Goal: Information Seeking & Learning: Learn about a topic

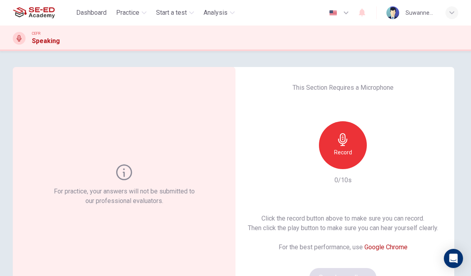
click at [350, 147] on div "Record" at bounding box center [343, 145] width 48 height 48
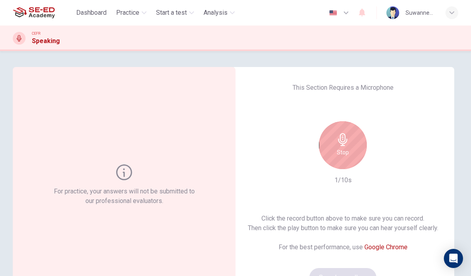
click at [347, 140] on icon "button" at bounding box center [342, 139] width 9 height 13
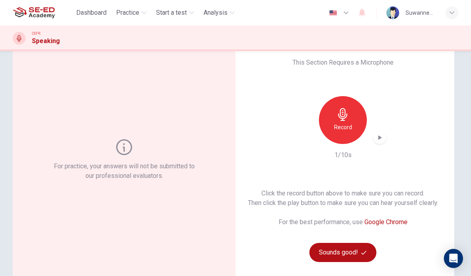
scroll to position [32, 0]
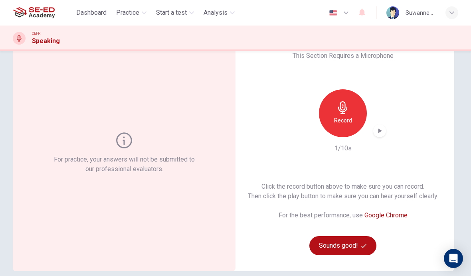
click at [346, 246] on button "Sounds good!" at bounding box center [343, 245] width 67 height 19
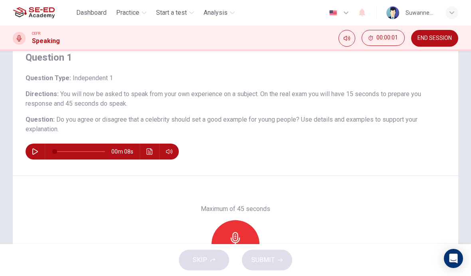
scroll to position [34, 0]
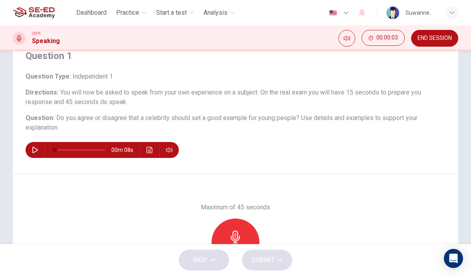
click at [320, 144] on div "00m 08s" at bounding box center [236, 150] width 420 height 16
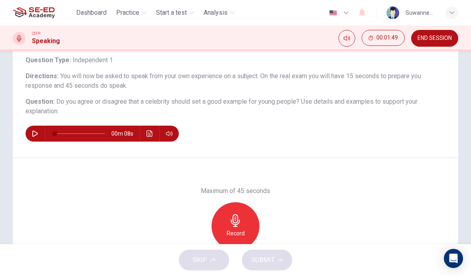
scroll to position [37, 0]
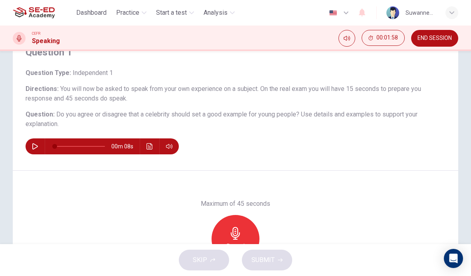
click at [431, 39] on span "END SESSION" at bounding box center [435, 38] width 34 height 6
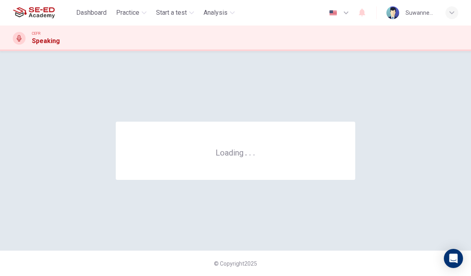
scroll to position [0, 0]
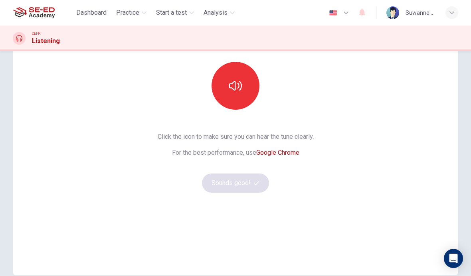
scroll to position [68, 0]
click at [235, 82] on icon "button" at bounding box center [235, 87] width 13 height 10
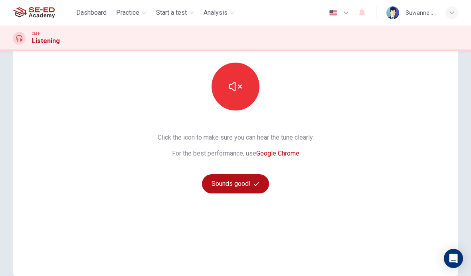
click at [253, 182] on button "Sounds good!" at bounding box center [235, 184] width 67 height 19
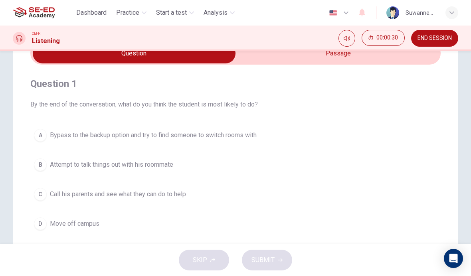
scroll to position [42, 0]
click at [356, 56] on input "checkbox" at bounding box center [134, 54] width 616 height 20
checkbox input "true"
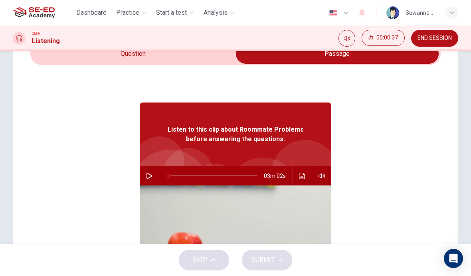
click at [151, 178] on icon "button" at bounding box center [149, 176] width 6 height 6
type input "4"
click at [119, 58] on input "checkbox" at bounding box center [338, 54] width 616 height 20
checkbox input "false"
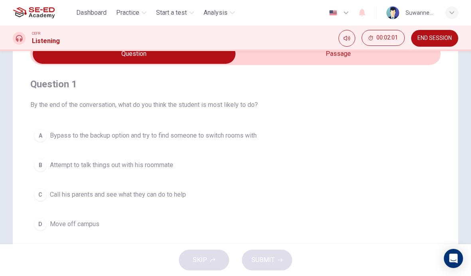
click at [44, 169] on div "B" at bounding box center [40, 165] width 13 height 13
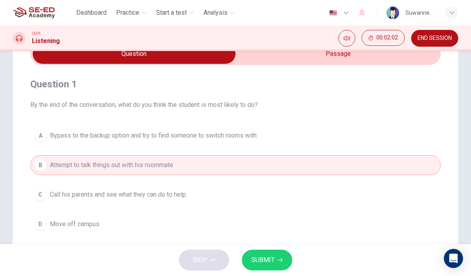
click at [272, 264] on span "SUBMIT" at bounding box center [263, 260] width 23 height 11
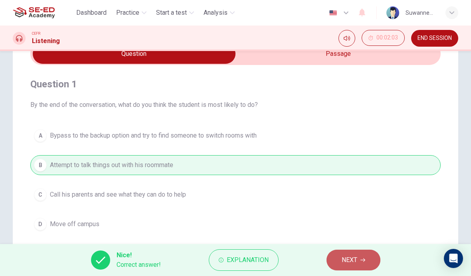
click at [357, 260] on span "NEXT" at bounding box center [350, 260] width 16 height 11
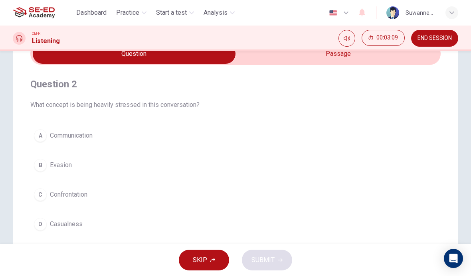
click at [42, 197] on div "C" at bounding box center [40, 195] width 13 height 13
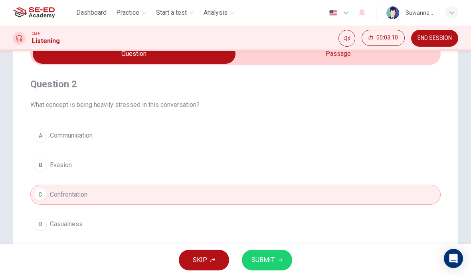
click at [262, 262] on span "SUBMIT" at bounding box center [263, 260] width 23 height 11
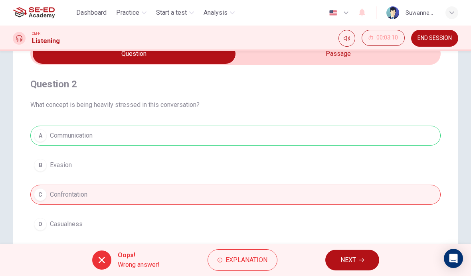
click at [357, 258] on button "NEXT" at bounding box center [353, 260] width 54 height 21
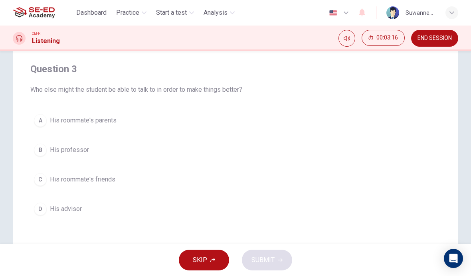
scroll to position [56, 0]
click at [72, 212] on span "His advisor" at bounding box center [66, 211] width 32 height 10
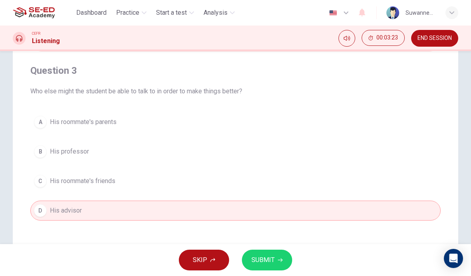
click at [274, 257] on button "SUBMIT" at bounding box center [267, 260] width 50 height 21
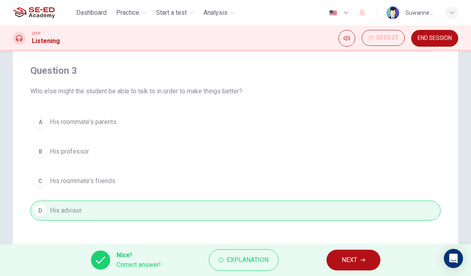
click at [356, 257] on span "NEXT" at bounding box center [350, 260] width 16 height 11
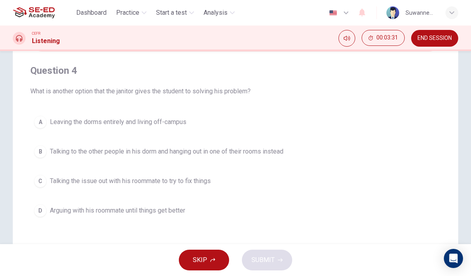
click at [42, 119] on div "A" at bounding box center [40, 122] width 13 height 13
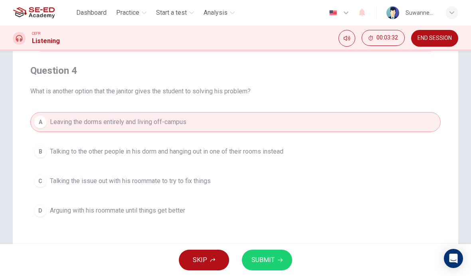
click at [267, 256] on span "SUBMIT" at bounding box center [263, 260] width 23 height 11
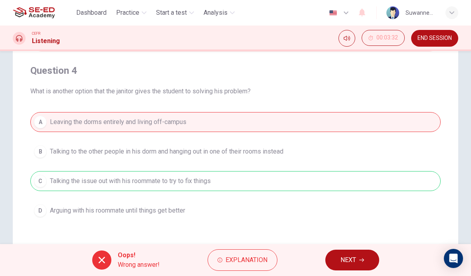
click at [259, 259] on span "Explanation" at bounding box center [247, 260] width 42 height 11
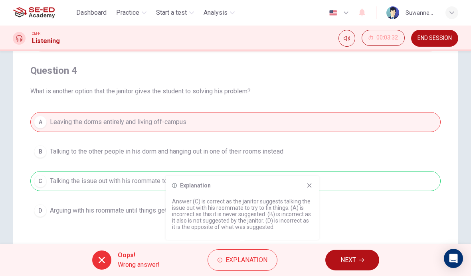
click at [309, 184] on icon at bounding box center [309, 186] width 6 height 6
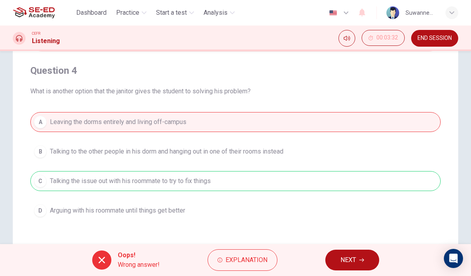
click at [352, 259] on span "NEXT" at bounding box center [349, 260] width 16 height 11
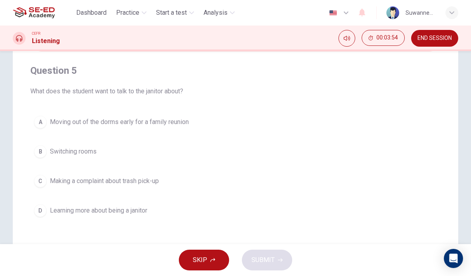
click at [176, 126] on span "Moving out of the dorms early for a family reunion" at bounding box center [119, 122] width 139 height 10
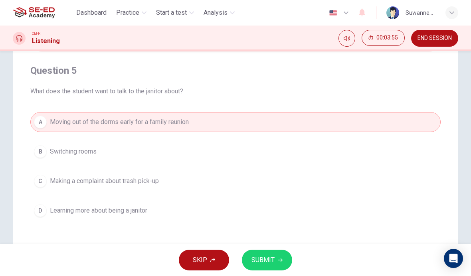
click at [272, 260] on span "SUBMIT" at bounding box center [263, 260] width 23 height 11
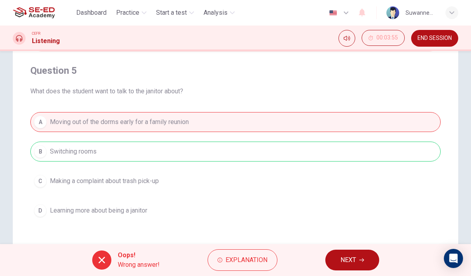
click at [258, 263] on span "Explanation" at bounding box center [247, 260] width 42 height 11
click at [376, 184] on div "A Moving out of the dorms early for a family reunion B Switching rooms C Making…" at bounding box center [235, 166] width 411 height 109
click at [357, 260] on button "NEXT" at bounding box center [353, 260] width 54 height 21
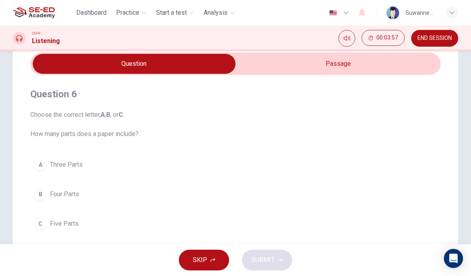
scroll to position [32, 0]
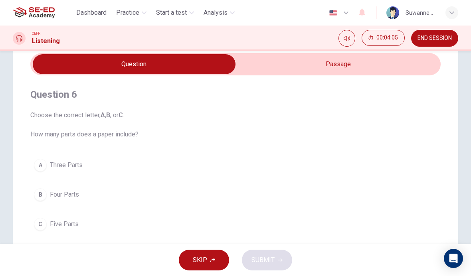
click at [350, 65] on input "checkbox" at bounding box center [134, 64] width 616 height 20
checkbox input "true"
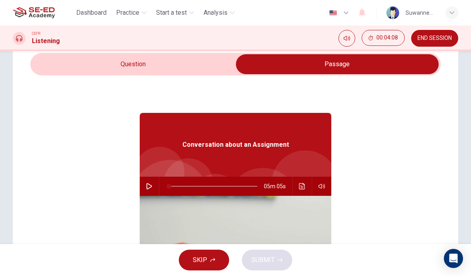
click at [150, 186] on icon "button" at bounding box center [150, 186] width 6 height 6
type input "26"
click at [124, 68] on input "checkbox" at bounding box center [338, 64] width 616 height 20
checkbox input "false"
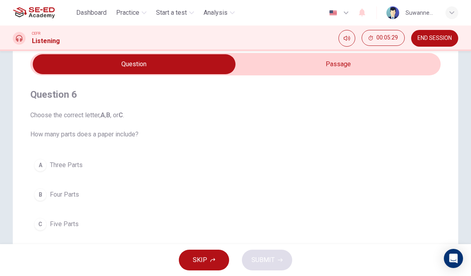
click at [42, 233] on button "C Five Parts" at bounding box center [235, 225] width 411 height 20
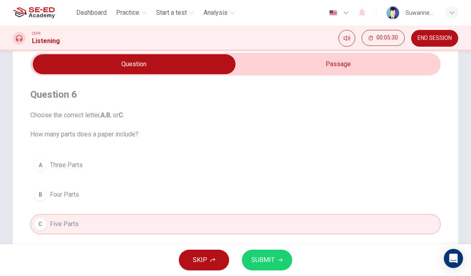
click at [264, 260] on span "SUBMIT" at bounding box center [263, 260] width 23 height 11
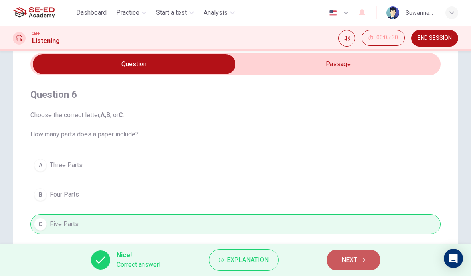
click at [354, 258] on span "NEXT" at bounding box center [350, 260] width 16 height 11
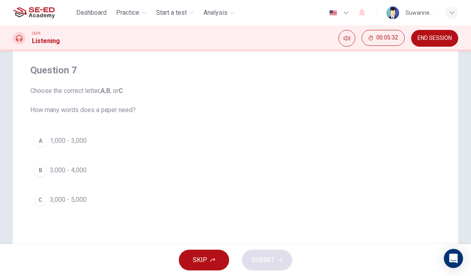
scroll to position [56, 0]
click at [44, 201] on div "C" at bounding box center [40, 199] width 13 height 13
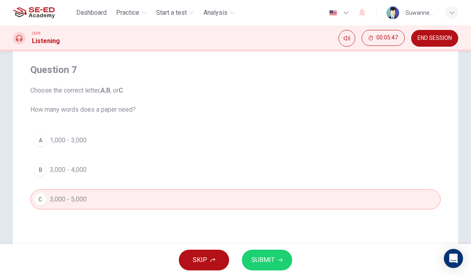
click at [267, 255] on span "SUBMIT" at bounding box center [263, 260] width 23 height 11
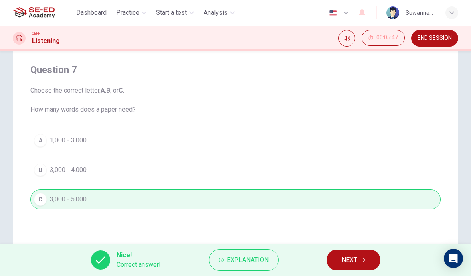
click at [355, 258] on span "NEXT" at bounding box center [350, 260] width 16 height 11
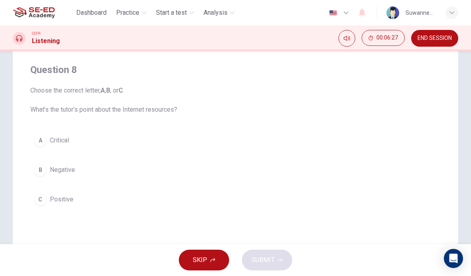
click at [40, 141] on div "A" at bounding box center [40, 140] width 13 height 13
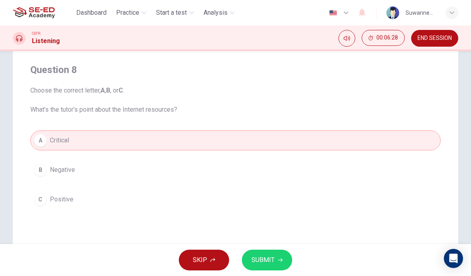
click at [276, 257] on button "SUBMIT" at bounding box center [267, 260] width 50 height 21
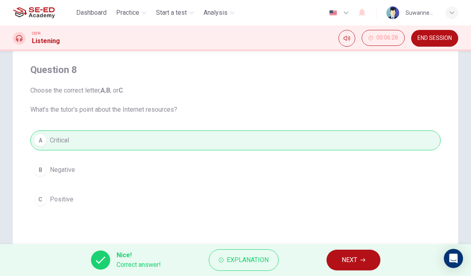
click at [362, 250] on button "NEXT" at bounding box center [354, 260] width 54 height 21
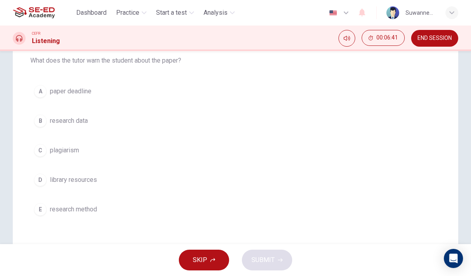
scroll to position [105, 0]
click at [44, 211] on div "E" at bounding box center [40, 210] width 13 height 13
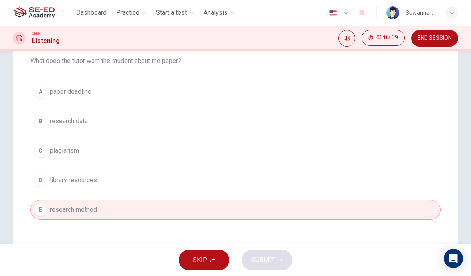
click at [47, 153] on button "C plagiarism" at bounding box center [235, 151] width 411 height 20
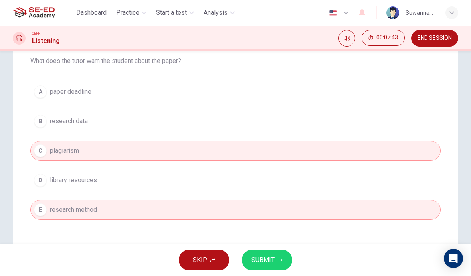
click at [48, 212] on button "E research method" at bounding box center [235, 210] width 411 height 20
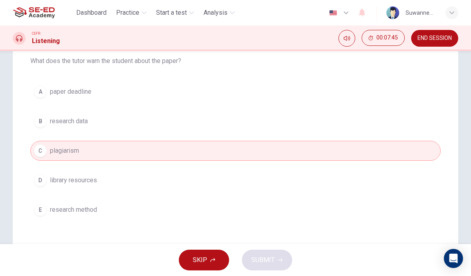
click at [52, 209] on span "research method" at bounding box center [73, 210] width 47 height 10
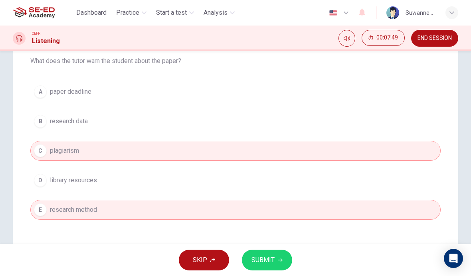
click at [276, 260] on button "SUBMIT" at bounding box center [267, 260] width 50 height 21
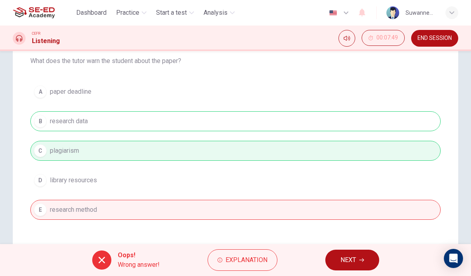
click at [253, 257] on span "Explanation" at bounding box center [247, 260] width 42 height 11
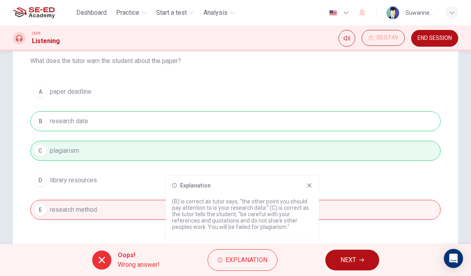
click at [363, 258] on icon "button" at bounding box center [362, 260] width 5 height 5
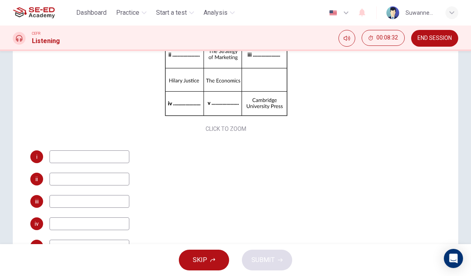
scroll to position [85, 0]
click at [94, 161] on input at bounding box center [90, 157] width 80 height 13
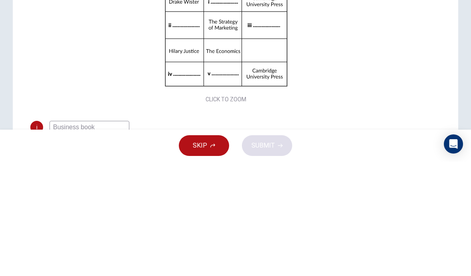
scroll to position [0, 0]
type input "Business book"
click at [336, 82] on div "Click to Zoom" at bounding box center [225, 151] width 391 height 138
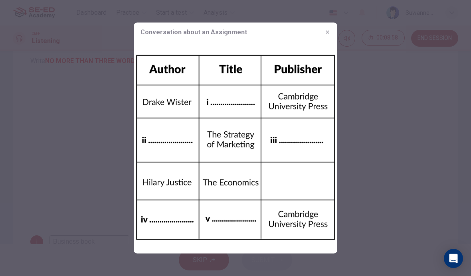
click at [334, 29] on div "Conversation about an Assignment" at bounding box center [235, 32] width 203 height 19
click at [334, 29] on button "button" at bounding box center [328, 32] width 13 height 13
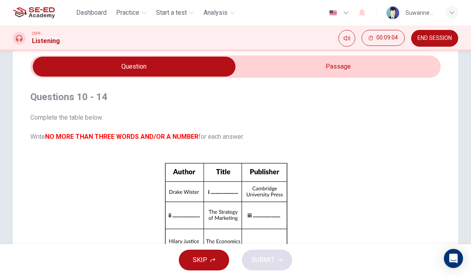
scroll to position [30, 0]
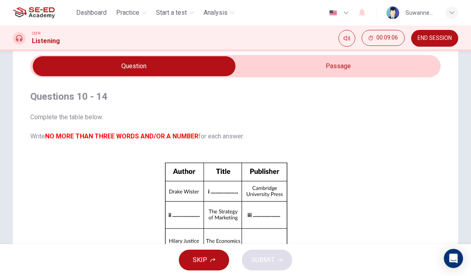
click at [322, 105] on div "Questions 10 - 14 Complete the table below. Write NO MORE THAN THREE WORDS AND/…" at bounding box center [225, 192] width 391 height 205
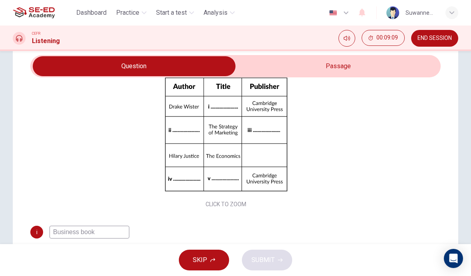
scroll to position [85, 0]
click at [343, 68] on input "checkbox" at bounding box center [134, 66] width 616 height 20
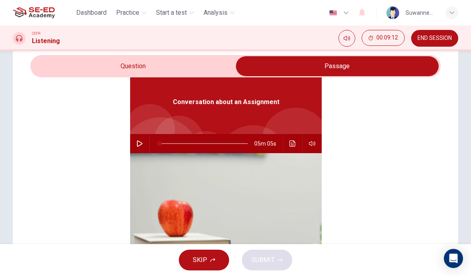
click at [141, 144] on icon "button" at bounding box center [140, 144] width 6 height 6
click at [167, 66] on input "checkbox" at bounding box center [338, 66] width 616 height 20
checkbox input "false"
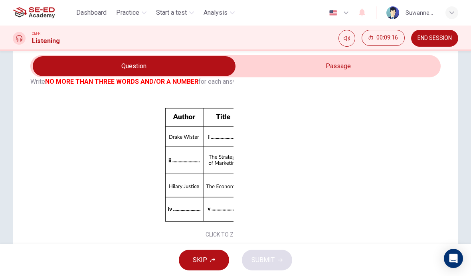
scroll to position [52, 0]
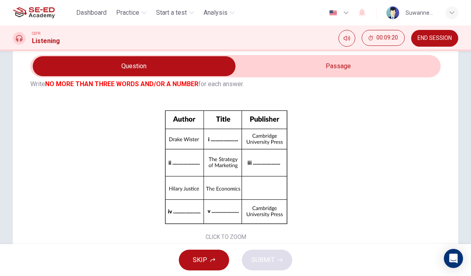
click at [245, 177] on button "Click to Zoom" at bounding box center [226, 174] width 70 height 19
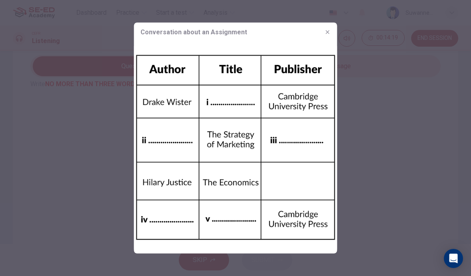
click at [330, 28] on button "button" at bounding box center [328, 32] width 13 height 13
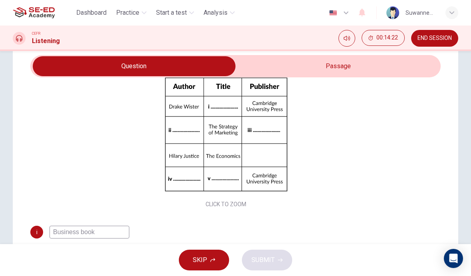
scroll to position [85, 0]
click at [102, 234] on input "Business book" at bounding box center [90, 232] width 80 height 13
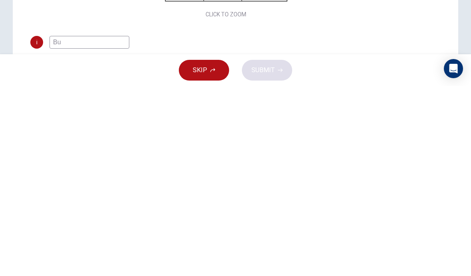
type input "B"
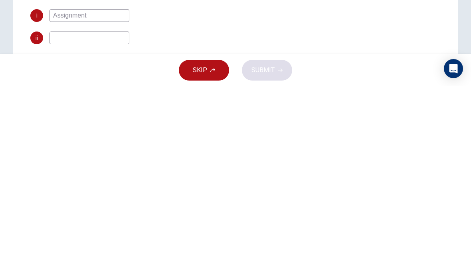
scroll to position [60, 0]
type input "Assignment"
click at [110, 218] on input at bounding box center [90, 224] width 80 height 13
click at [376, 195] on div "i Assignment ii iii iv v" at bounding box center [225, 246] width 391 height 102
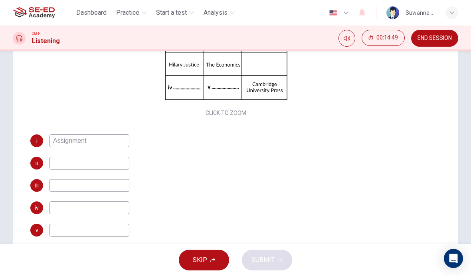
scroll to position [138, 0]
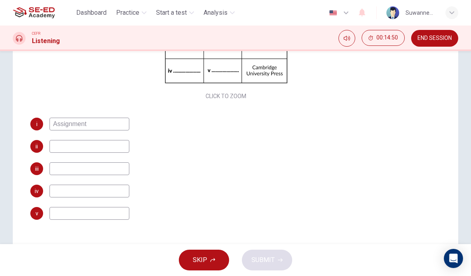
click at [93, 192] on input at bounding box center [90, 191] width 80 height 13
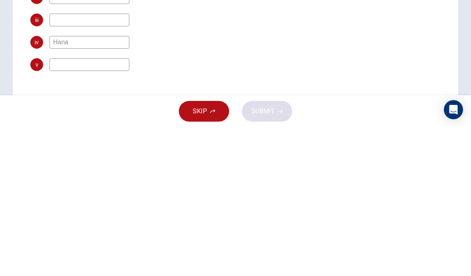
type input "Hana"
click at [368, 185] on div "iv Hana" at bounding box center [225, 191] width 391 height 13
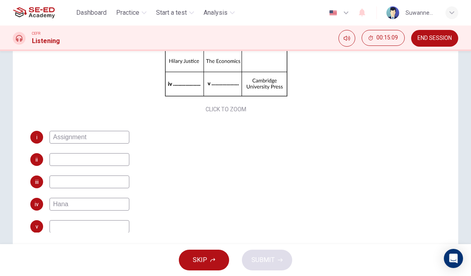
scroll to position [75, 0]
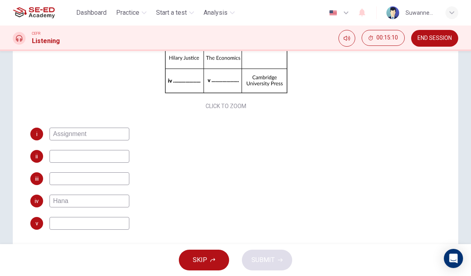
click at [91, 183] on input at bounding box center [90, 179] width 80 height 13
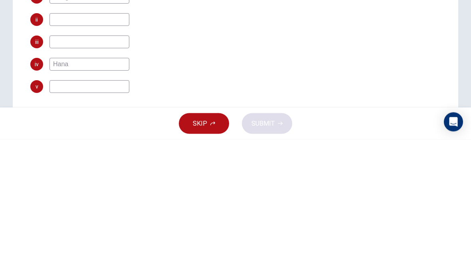
type input "A"
type input "[GEOGRAPHIC_DATA]"
click at [330, 173] on div "iii [GEOGRAPHIC_DATA]" at bounding box center [225, 179] width 391 height 13
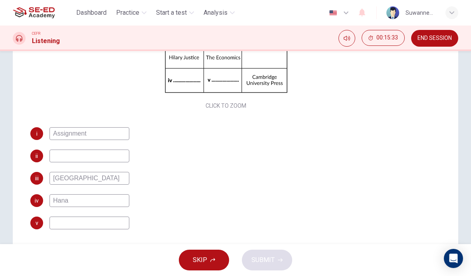
scroll to position [81, 0]
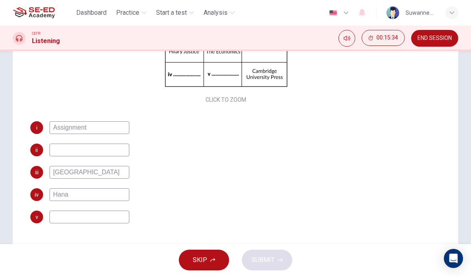
click at [75, 151] on input at bounding box center [90, 150] width 80 height 13
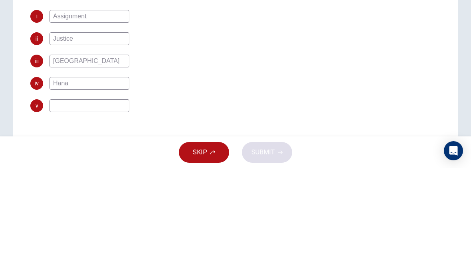
scroll to position [85, 0]
type input "Justice"
click at [311, 140] on div "ii Justice" at bounding box center [225, 146] width 391 height 13
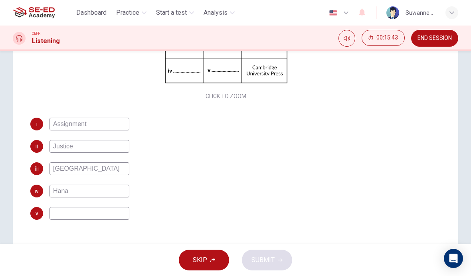
click at [108, 213] on input at bounding box center [90, 213] width 80 height 13
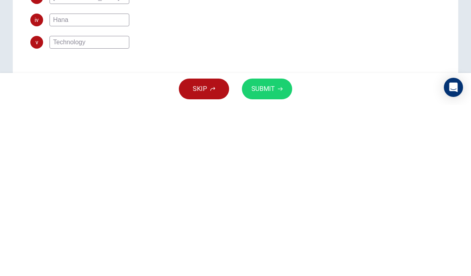
type input "Technology"
click at [271, 250] on button "SUBMIT" at bounding box center [267, 260] width 50 height 21
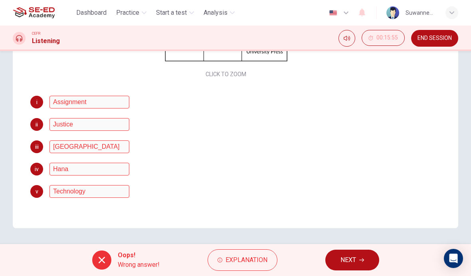
scroll to position [160, 0]
click at [247, 260] on span "Explanation" at bounding box center [247, 260] width 42 height 11
click at [392, 105] on div "i Assignment" at bounding box center [225, 102] width 391 height 13
click at [362, 130] on div "ii Justice" at bounding box center [225, 124] width 391 height 13
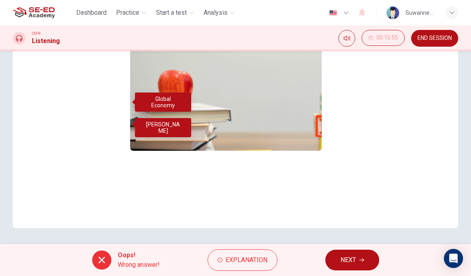
checkbox input "true"
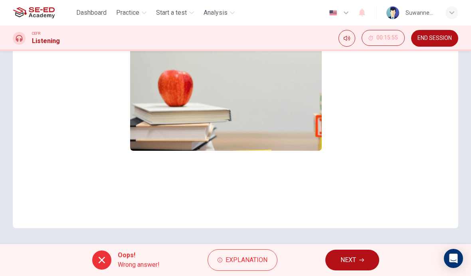
click at [354, 259] on span "NEXT" at bounding box center [349, 260] width 16 height 11
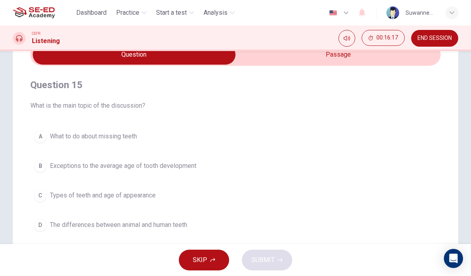
scroll to position [42, 0]
click at [346, 58] on input "checkbox" at bounding box center [134, 54] width 616 height 20
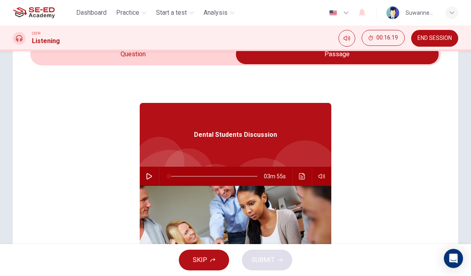
click at [140, 56] on input "checkbox" at bounding box center [338, 54] width 616 height 20
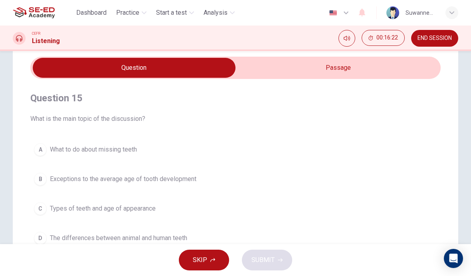
scroll to position [24, 0]
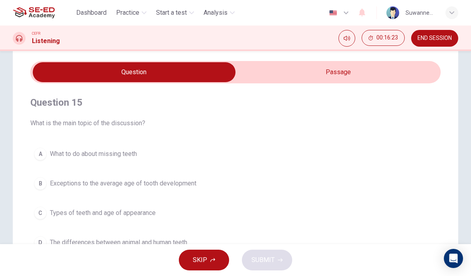
click at [348, 72] on input "checkbox" at bounding box center [134, 72] width 616 height 20
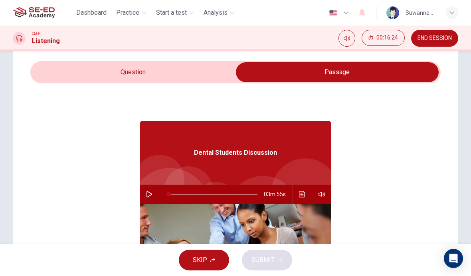
click at [151, 193] on icon "button" at bounding box center [149, 194] width 6 height 6
click at [179, 71] on input "checkbox" at bounding box center [338, 72] width 616 height 20
checkbox input "false"
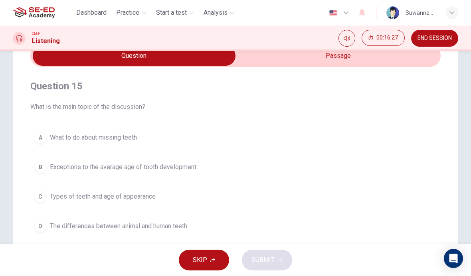
scroll to position [41, 0]
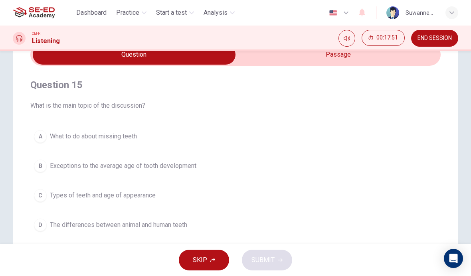
click at [46, 159] on button "B Exceptions to the average age of tooth development" at bounding box center [235, 166] width 411 height 20
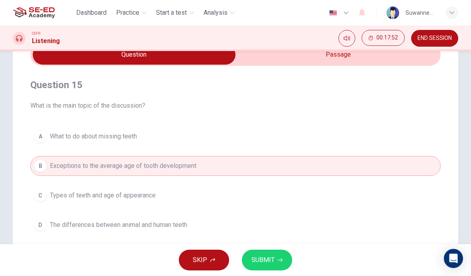
click at [260, 256] on span "SUBMIT" at bounding box center [263, 260] width 23 height 11
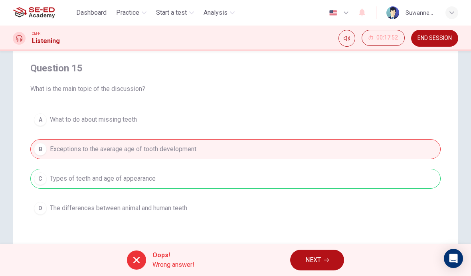
scroll to position [57, 0]
click at [344, 105] on div "Question 15 What is the main topic of the discussion? A What to do about missin…" at bounding box center [235, 141] width 411 height 182
click at [345, 212] on div "A What to do about missing teeth B Exceptions to the average age of tooth devel…" at bounding box center [235, 165] width 411 height 109
click at [254, 217] on div "A What to do about missing teeth B Exceptions to the average age of tooth devel…" at bounding box center [235, 165] width 411 height 109
click at [324, 256] on button "NEXT" at bounding box center [317, 260] width 54 height 21
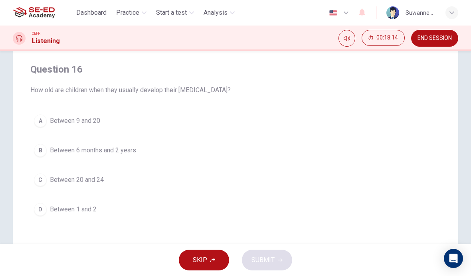
click at [43, 151] on div "B" at bounding box center [40, 150] width 13 height 13
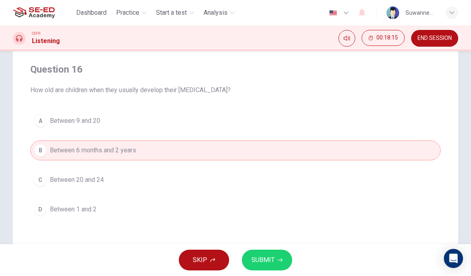
click at [273, 261] on span "SUBMIT" at bounding box center [263, 260] width 23 height 11
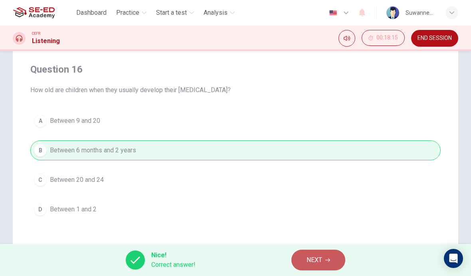
click at [330, 258] on icon "button" at bounding box center [328, 260] width 5 height 5
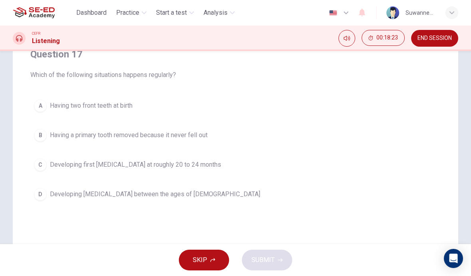
scroll to position [72, 0]
type input "77"
checkbox input "true"
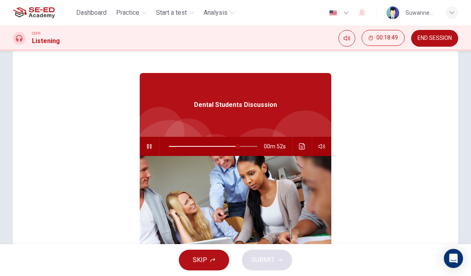
click at [388, 109] on div "Dental Students Discussion 00m 52s" at bounding box center [235, 190] width 411 height 308
click at [351, 70] on div "Dental Students Discussion 00m 50s" at bounding box center [235, 190] width 411 height 308
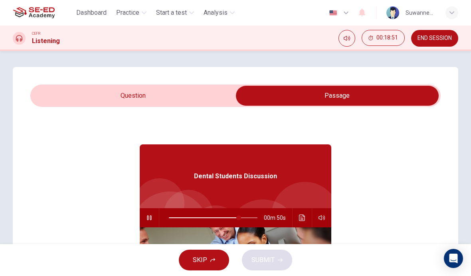
type input "79"
click at [144, 100] on input "checkbox" at bounding box center [338, 96] width 616 height 20
checkbox input "false"
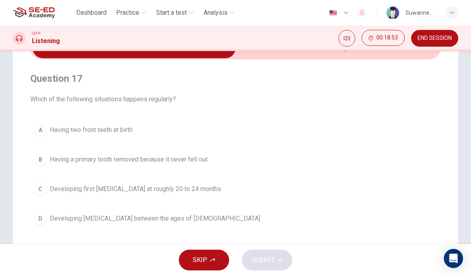
scroll to position [65, 0]
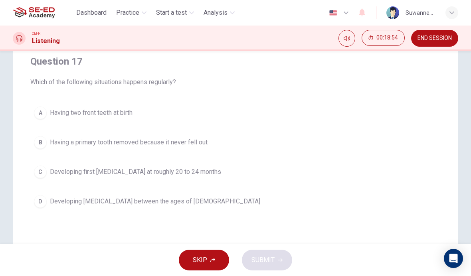
click at [42, 114] on div "A" at bounding box center [40, 113] width 13 height 13
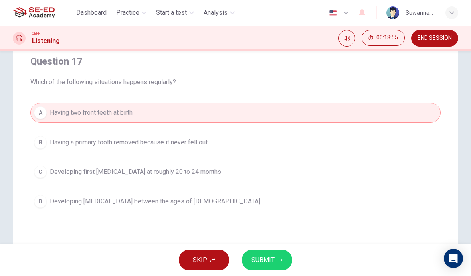
click at [273, 259] on span "SUBMIT" at bounding box center [263, 260] width 23 height 11
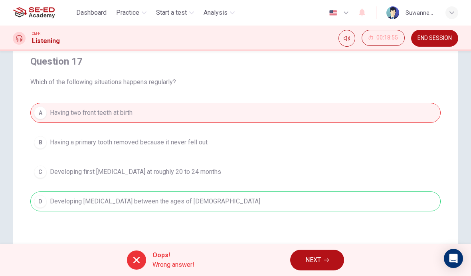
click at [315, 261] on span "NEXT" at bounding box center [314, 260] width 16 height 11
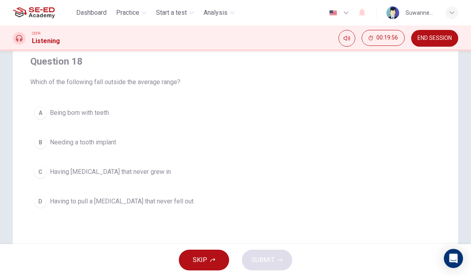
click at [43, 175] on div "C" at bounding box center [40, 172] width 13 height 13
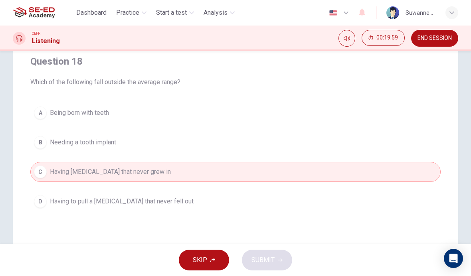
click at [113, 143] on span "Needing a tooth implant" at bounding box center [83, 143] width 66 height 10
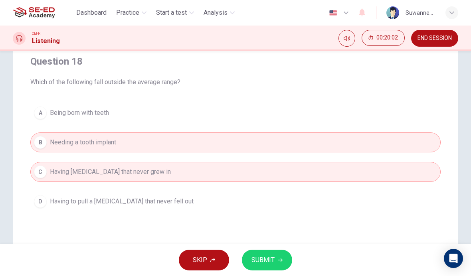
click at [272, 254] on button "SUBMIT" at bounding box center [267, 260] width 50 height 21
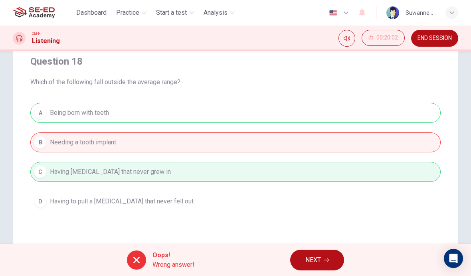
click at [237, 211] on div "A Being born with teeth B Needing a tooth implant C Having [MEDICAL_DATA] that …" at bounding box center [235, 157] width 411 height 109
click at [325, 257] on button "NEXT" at bounding box center [317, 260] width 54 height 21
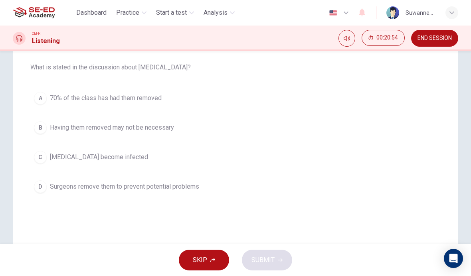
scroll to position [83, 0]
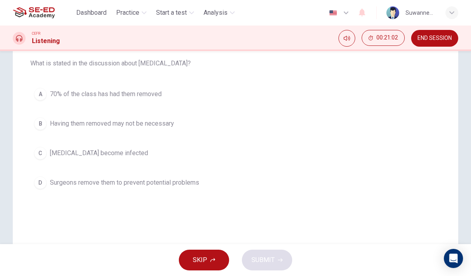
click at [46, 183] on div "D" at bounding box center [40, 183] width 13 height 13
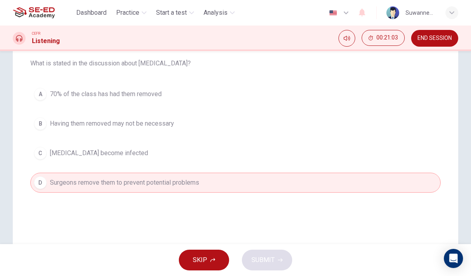
click at [45, 91] on div "A" at bounding box center [40, 94] width 13 height 13
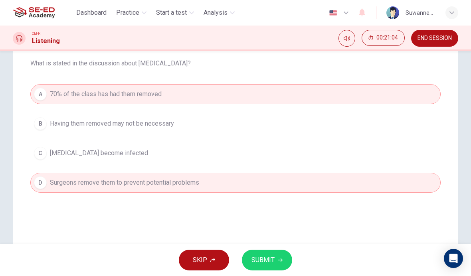
click at [270, 258] on span "SUBMIT" at bounding box center [263, 260] width 23 height 11
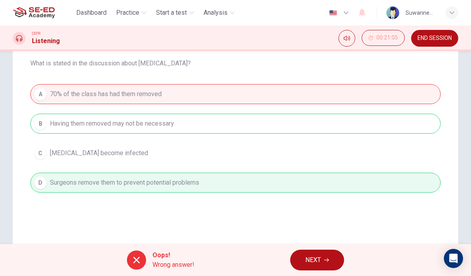
click at [319, 258] on span "NEXT" at bounding box center [314, 260] width 16 height 11
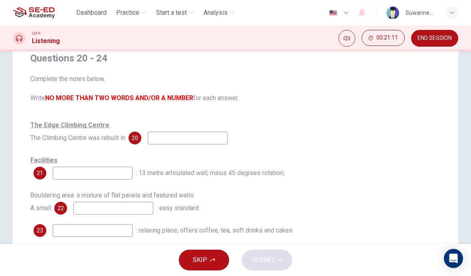
scroll to position [68, 0]
click at [181, 139] on input at bounding box center [188, 138] width 80 height 13
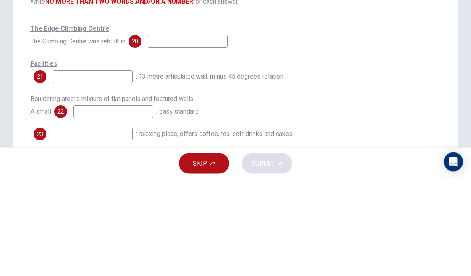
click at [342, 119] on div "The Edge Climbing Centre The Climbing Centre was rebuilt in 20" at bounding box center [235, 132] width 411 height 26
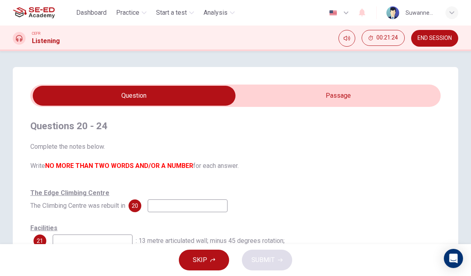
scroll to position [0, 0]
click at [346, 95] on input "checkbox" at bounding box center [134, 96] width 616 height 20
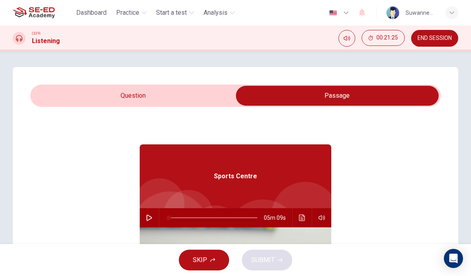
click at [151, 217] on icon "button" at bounding box center [149, 218] width 6 height 6
click at [148, 97] on input "checkbox" at bounding box center [338, 96] width 616 height 20
checkbox input "false"
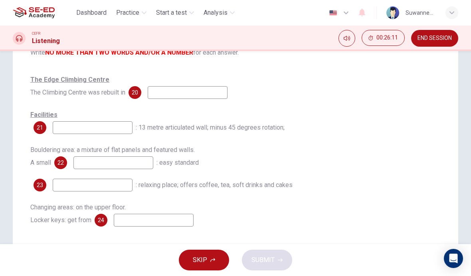
scroll to position [112, 0]
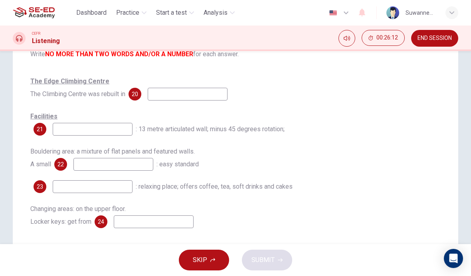
click at [185, 93] on input at bounding box center [188, 94] width 80 height 13
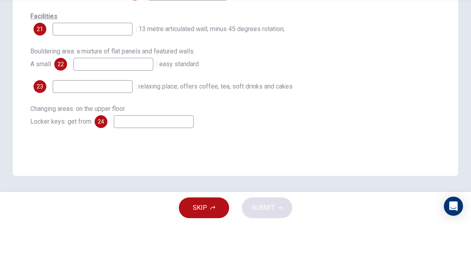
scroll to position [160, 0]
type input "[DATE]-[DATE]"
click at [358, 62] on div "Facilities 21 : 13 metre articulated wall; minus 45 degrees rotation;" at bounding box center [235, 75] width 411 height 26
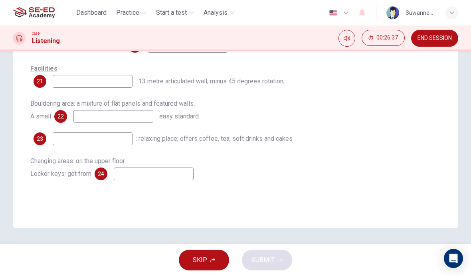
click at [166, 176] on input at bounding box center [154, 174] width 80 height 13
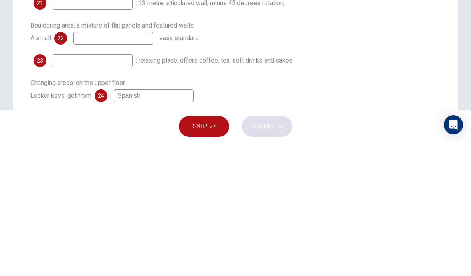
scroll to position [104, 0]
type input "Spanish"
click at [109, 166] on input at bounding box center [114, 172] width 80 height 13
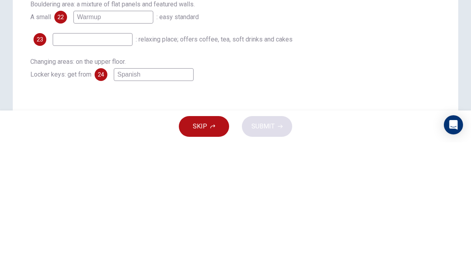
scroll to position [126, 0]
type input "Warmup"
click at [97, 166] on input at bounding box center [93, 172] width 80 height 13
type input "Climbing"
click at [388, 189] on div "Changing areas: on the upper floor. Locker keys: get from 24 Spanish" at bounding box center [235, 202] width 411 height 26
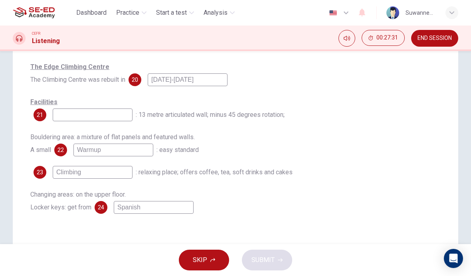
click at [99, 121] on input at bounding box center [93, 115] width 80 height 13
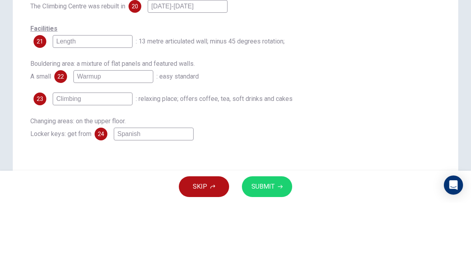
type input "Length"
click at [387, 96] on div "Facilities 21 Length : 13 metre articulated wall; minus 45 degrees rotation;" at bounding box center [235, 109] width 411 height 26
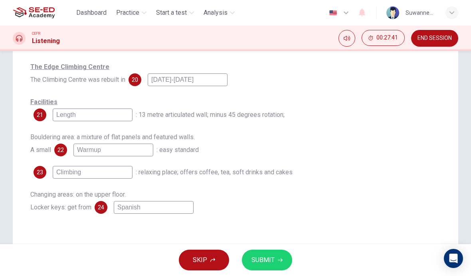
click at [272, 264] on span "SUBMIT" at bounding box center [263, 260] width 23 height 11
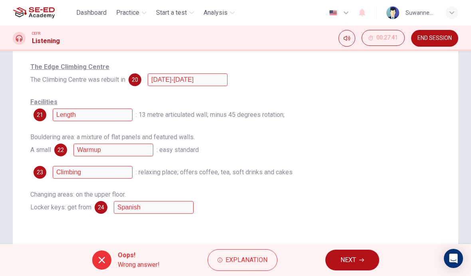
click at [246, 261] on span "Explanation" at bounding box center [247, 260] width 42 height 11
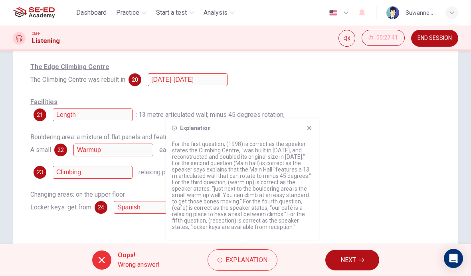
click at [349, 260] on span "NEXT" at bounding box center [349, 260] width 16 height 11
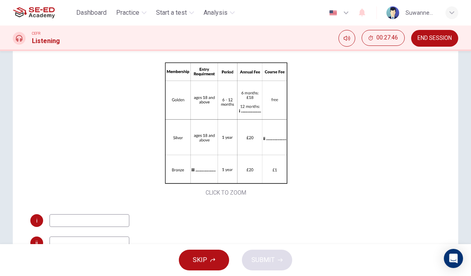
click at [237, 128] on button "Click to Zoom" at bounding box center [226, 129] width 70 height 19
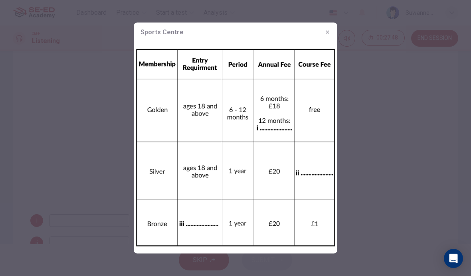
click at [376, 89] on div at bounding box center [235, 138] width 471 height 276
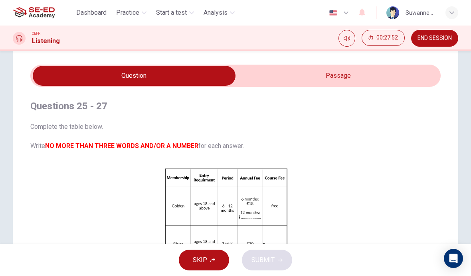
scroll to position [23, 0]
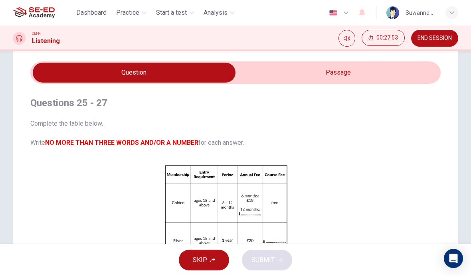
click at [344, 72] on input "checkbox" at bounding box center [134, 73] width 616 height 20
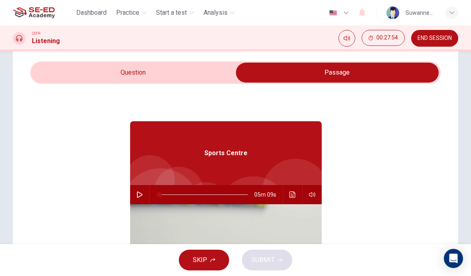
click at [145, 194] on button "button" at bounding box center [139, 194] width 13 height 19
click at [153, 72] on input "checkbox" at bounding box center [338, 73] width 616 height 20
checkbox input "false"
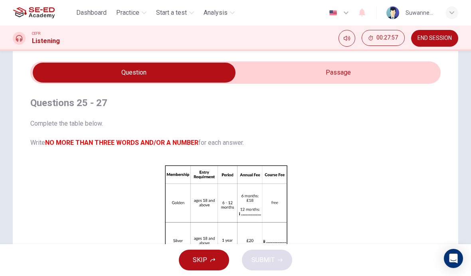
click at [236, 230] on button "Click to Zoom" at bounding box center [226, 232] width 70 height 19
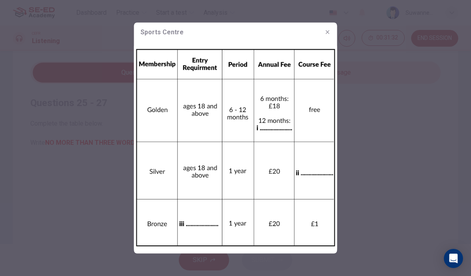
click at [332, 28] on button "button" at bounding box center [328, 32] width 13 height 13
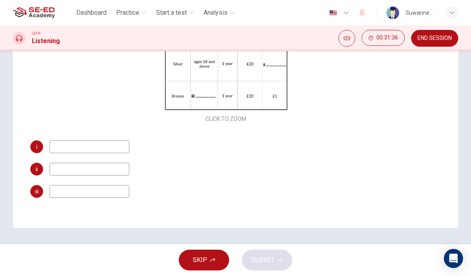
scroll to position [160, 0]
click at [64, 147] on input at bounding box center [90, 147] width 80 height 13
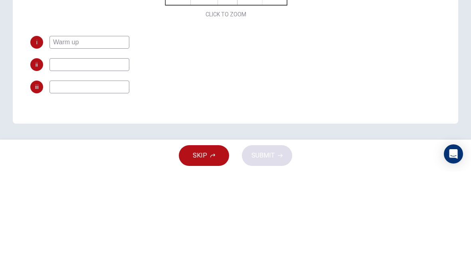
type input "Warm up"
click at [111, 163] on input at bounding box center [90, 169] width 80 height 13
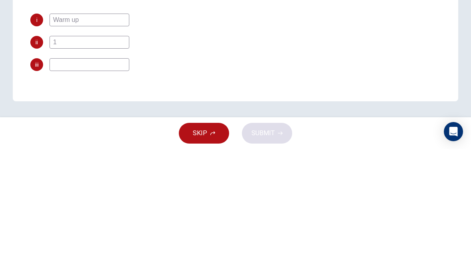
type input "1"
click at [124, 185] on input at bounding box center [90, 191] width 80 height 13
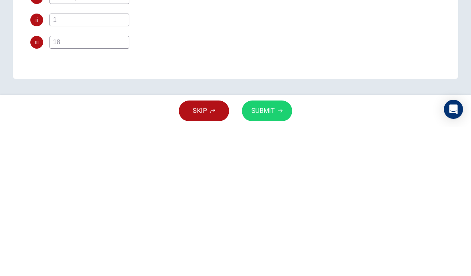
type input "18"
click at [337, 185] on div "iii 18" at bounding box center [225, 191] width 391 height 13
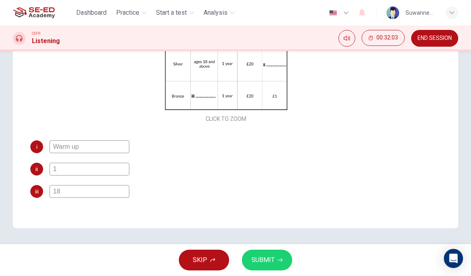
click at [279, 260] on icon "button" at bounding box center [280, 260] width 5 height 5
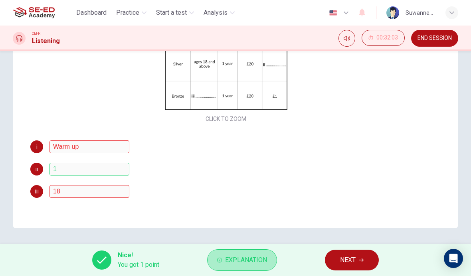
click at [252, 260] on span "Explanation" at bounding box center [246, 260] width 42 height 11
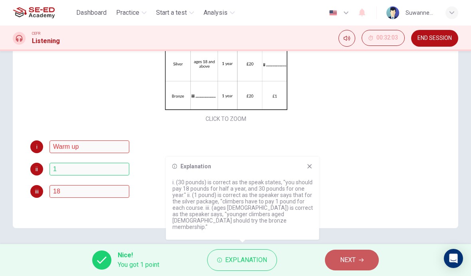
click at [367, 256] on button "NEXT" at bounding box center [352, 260] width 54 height 21
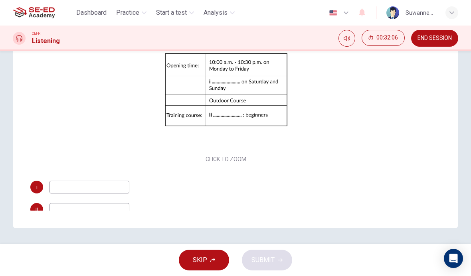
scroll to position [0, 0]
click at [246, 98] on button "Click to Zoom" at bounding box center [226, 96] width 70 height 19
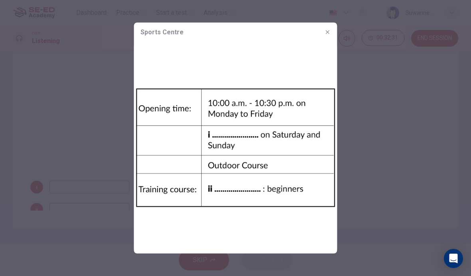
click at [326, 33] on icon "button" at bounding box center [328, 32] width 6 height 6
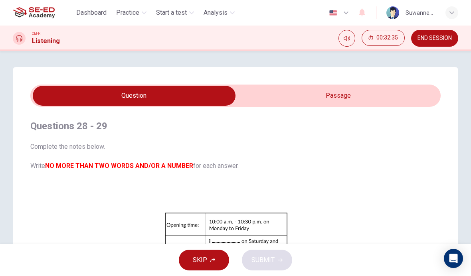
click at [352, 95] on input "checkbox" at bounding box center [134, 96] width 616 height 20
checkbox input "true"
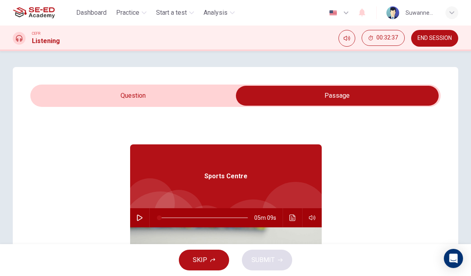
click at [140, 220] on icon "button" at bounding box center [140, 218] width 6 height 6
click at [208, 216] on span at bounding box center [208, 218] width 5 height 5
click at [191, 187] on div "Sports Centre" at bounding box center [226, 177] width 192 height 64
type input "53"
click at [137, 95] on input "checkbox" at bounding box center [338, 96] width 616 height 20
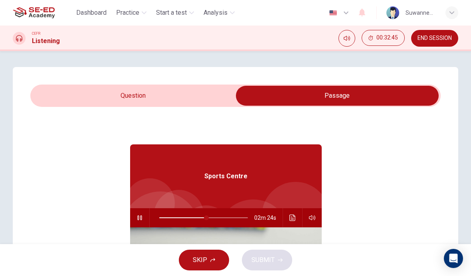
checkbox input "false"
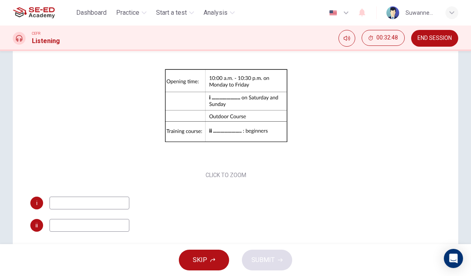
scroll to position [124, 0]
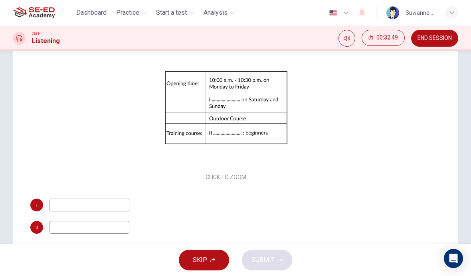
click at [241, 116] on button "Click to Zoom" at bounding box center [226, 114] width 70 height 19
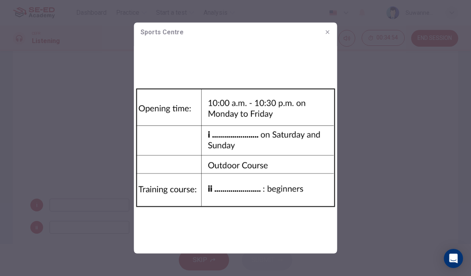
click at [325, 24] on div "Sports Centre" at bounding box center [235, 32] width 203 height 19
click at [329, 33] on icon "button" at bounding box center [328, 32] width 6 height 6
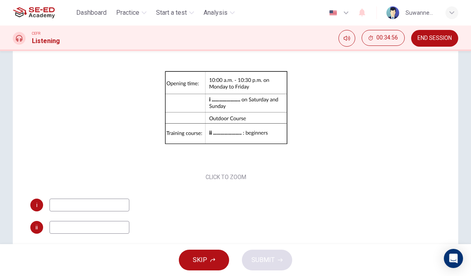
click at [88, 201] on input at bounding box center [90, 205] width 80 height 13
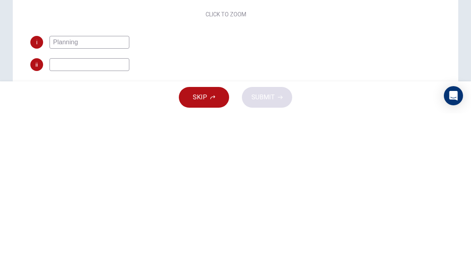
type input "Planning"
click at [99, 221] on input at bounding box center [90, 227] width 80 height 13
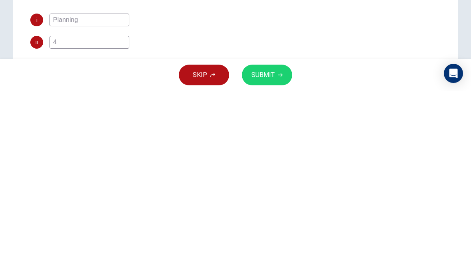
type input "4"
click at [272, 255] on span "SUBMIT" at bounding box center [263, 260] width 23 height 11
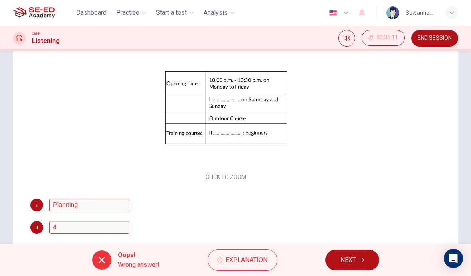
click at [247, 263] on span "Explanation" at bounding box center [247, 260] width 42 height 11
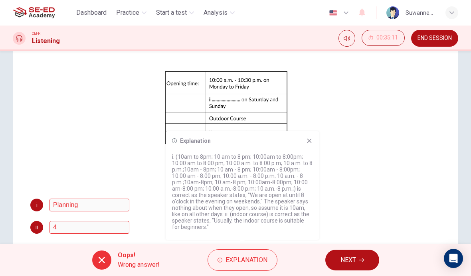
click at [349, 263] on span "NEXT" at bounding box center [349, 260] width 16 height 11
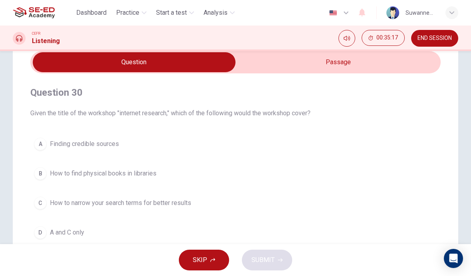
scroll to position [33, 0]
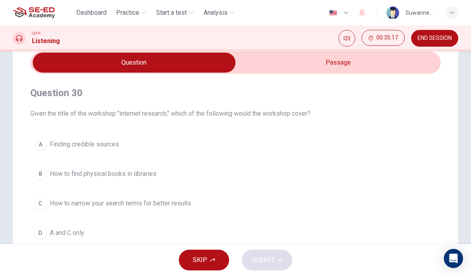
click at [345, 62] on input "checkbox" at bounding box center [134, 63] width 616 height 20
checkbox input "true"
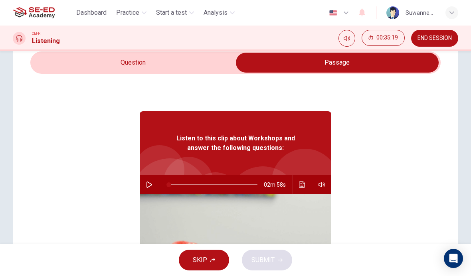
click at [154, 187] on button "button" at bounding box center [149, 184] width 13 height 19
type input "1"
click at [139, 66] on input "checkbox" at bounding box center [338, 63] width 616 height 20
checkbox input "false"
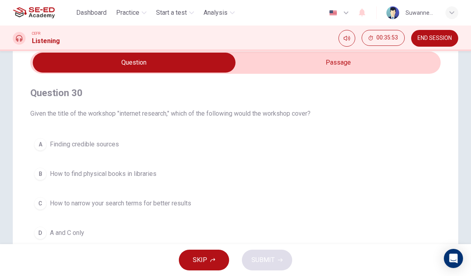
click at [42, 235] on div "D" at bounding box center [40, 233] width 13 height 13
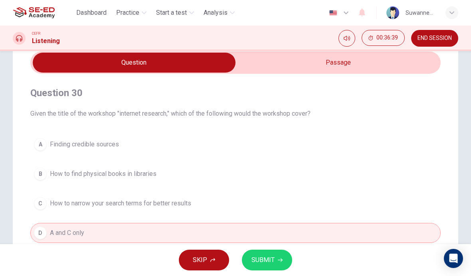
click at [272, 259] on span "SUBMIT" at bounding box center [263, 260] width 23 height 11
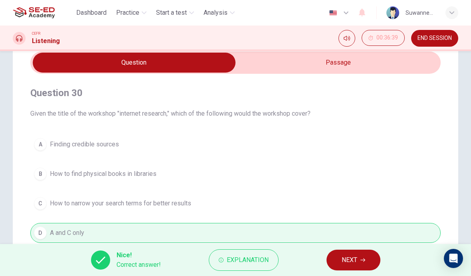
click at [354, 257] on span "NEXT" at bounding box center [350, 260] width 16 height 11
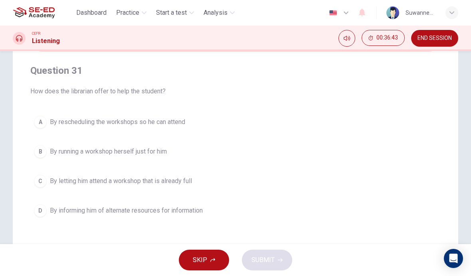
scroll to position [55, 0]
click at [45, 123] on div "A" at bounding box center [40, 122] width 13 height 13
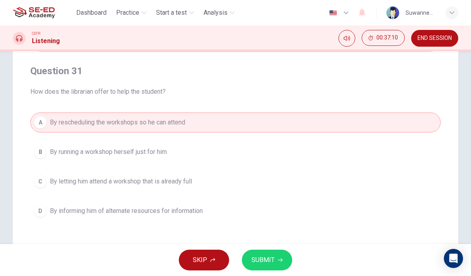
click at [276, 255] on button "SUBMIT" at bounding box center [267, 260] width 50 height 21
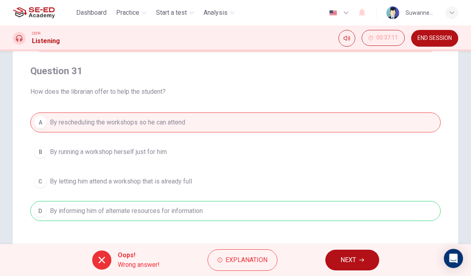
click at [260, 260] on span "Explanation" at bounding box center [247, 260] width 42 height 11
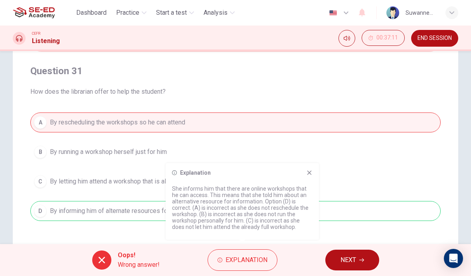
click at [359, 256] on button "NEXT" at bounding box center [353, 260] width 54 height 21
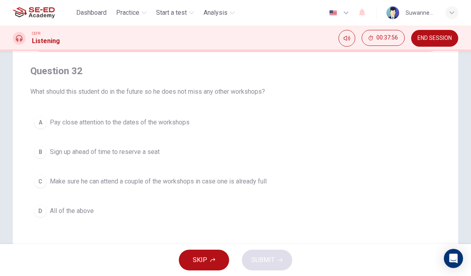
click at [42, 185] on div "C" at bounding box center [40, 181] width 13 height 13
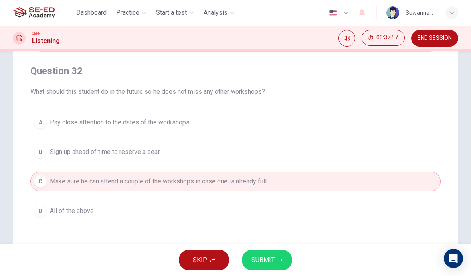
click at [262, 257] on span "SUBMIT" at bounding box center [263, 260] width 23 height 11
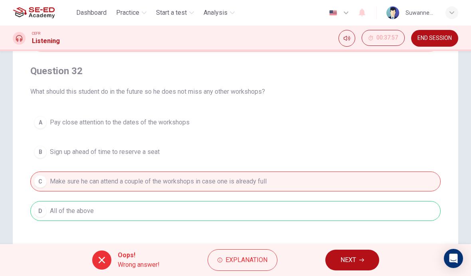
click at [250, 260] on span "Explanation" at bounding box center [247, 260] width 42 height 11
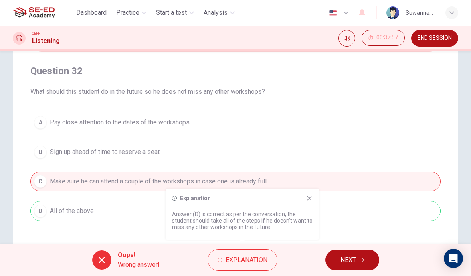
click at [350, 260] on span "NEXT" at bounding box center [349, 260] width 16 height 11
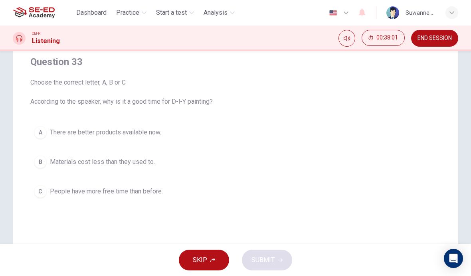
scroll to position [64, 0]
click at [40, 192] on div "C" at bounding box center [40, 192] width 13 height 13
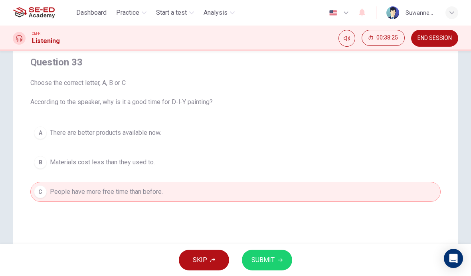
click at [278, 253] on button "SUBMIT" at bounding box center [267, 260] width 50 height 21
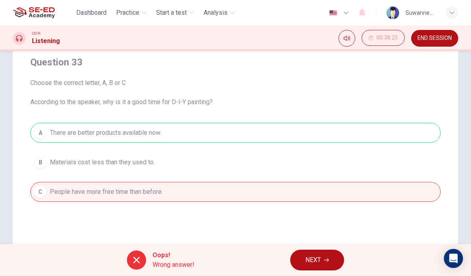
click at [313, 257] on span "NEXT" at bounding box center [314, 260] width 16 height 11
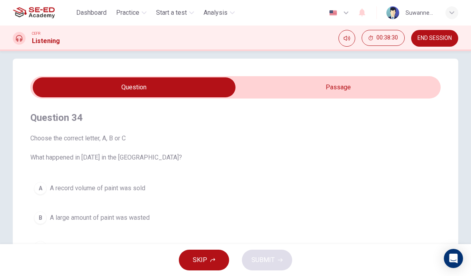
scroll to position [8, 0]
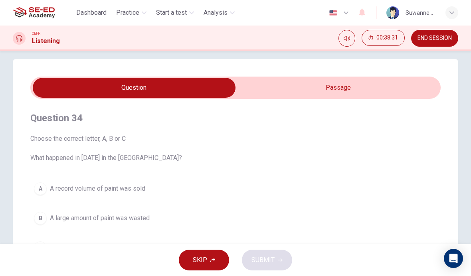
click at [352, 90] on input "checkbox" at bounding box center [134, 88] width 616 height 20
checkbox input "true"
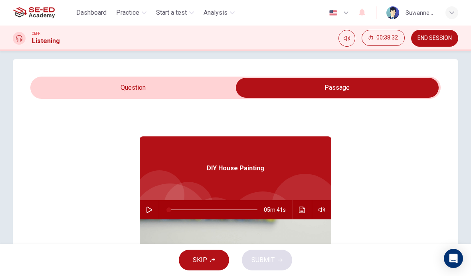
click at [146, 213] on icon "button" at bounding box center [149, 210] width 6 height 6
type input "0"
click at [150, 86] on input "checkbox" at bounding box center [338, 88] width 616 height 20
checkbox input "false"
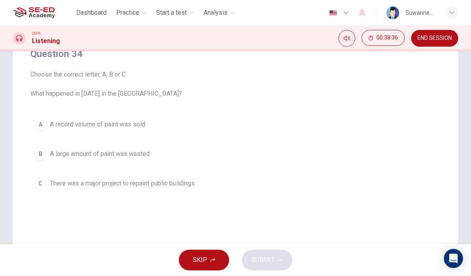
scroll to position [72, 0]
click at [40, 121] on div "A" at bounding box center [40, 125] width 13 height 13
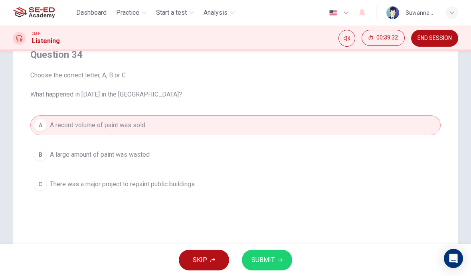
click at [272, 260] on span "SUBMIT" at bounding box center [263, 260] width 23 height 11
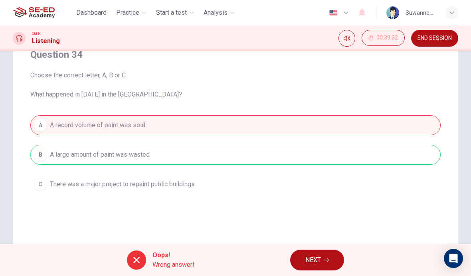
click at [326, 259] on icon "button" at bounding box center [326, 260] width 5 height 5
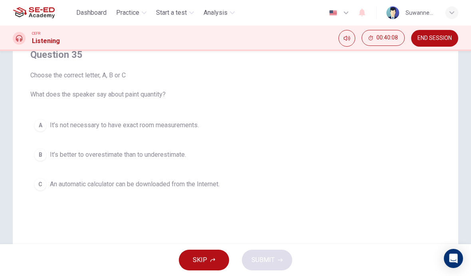
click at [39, 152] on div "B" at bounding box center [40, 155] width 13 height 13
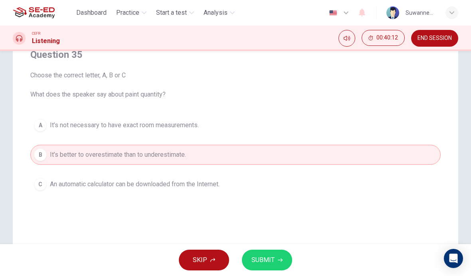
click at [272, 257] on span "SUBMIT" at bounding box center [263, 260] width 23 height 11
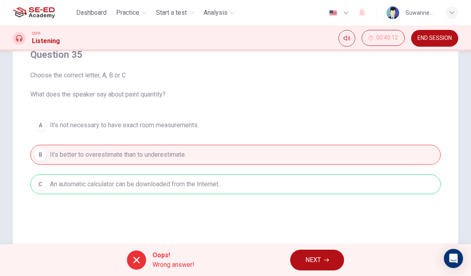
click at [326, 263] on button "NEXT" at bounding box center [317, 260] width 54 height 21
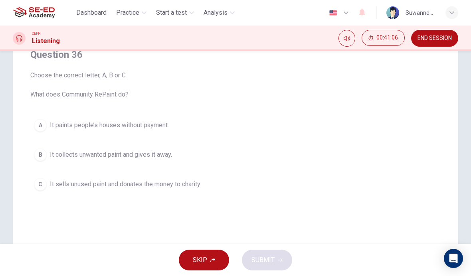
click at [40, 156] on div "B" at bounding box center [40, 155] width 13 height 13
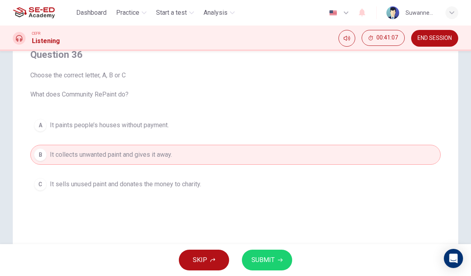
click at [270, 260] on span "SUBMIT" at bounding box center [263, 260] width 23 height 11
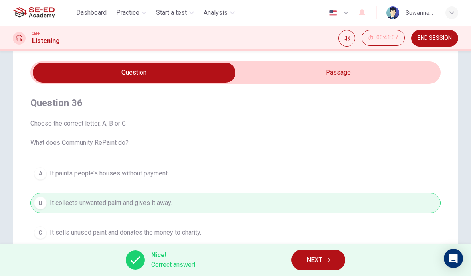
scroll to position [24, 0]
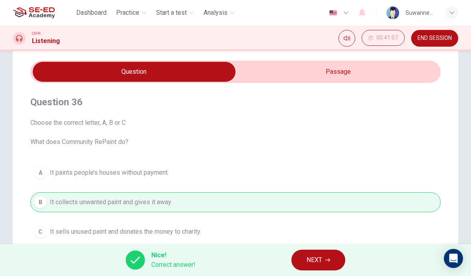
click at [321, 262] on span "NEXT" at bounding box center [315, 260] width 16 height 11
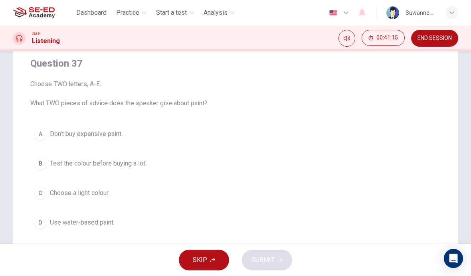
scroll to position [63, 0]
click at [39, 130] on div "A" at bounding box center [40, 133] width 13 height 13
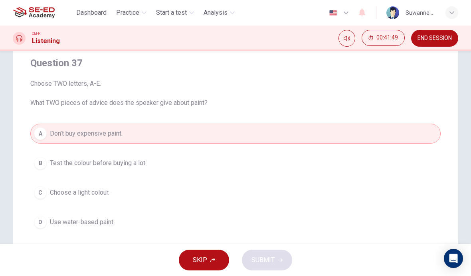
click at [40, 224] on div "D" at bounding box center [40, 222] width 13 height 13
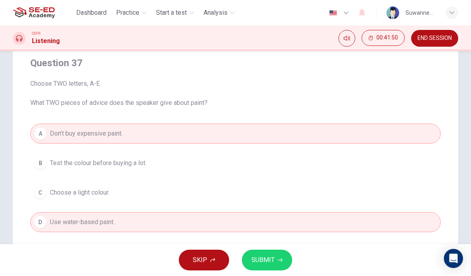
click at [257, 253] on button "SUBMIT" at bounding box center [267, 260] width 50 height 21
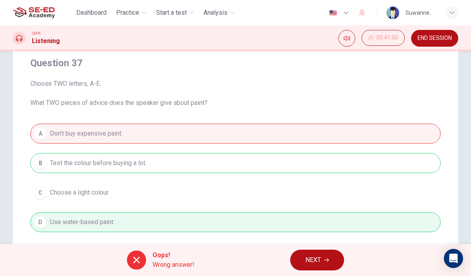
click at [155, 189] on div "A Don’t buy expensive paint. B Test the colour before buying a lot. C Choose a …" at bounding box center [235, 193] width 411 height 138
click at [321, 257] on span "NEXT" at bounding box center [314, 260] width 16 height 11
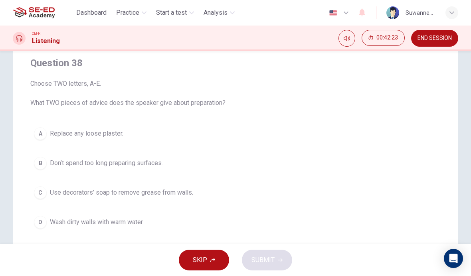
click at [46, 167] on button "B Don’t spend too long preparing surfaces." at bounding box center [235, 163] width 411 height 20
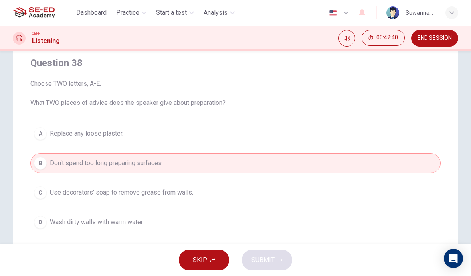
click at [42, 134] on div "A" at bounding box center [40, 133] width 13 height 13
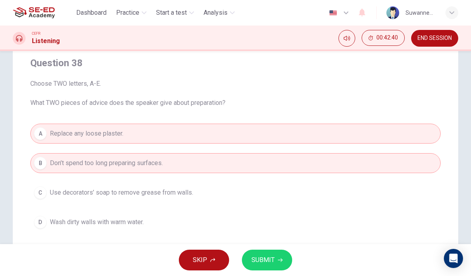
click at [278, 256] on button "SUBMIT" at bounding box center [267, 260] width 50 height 21
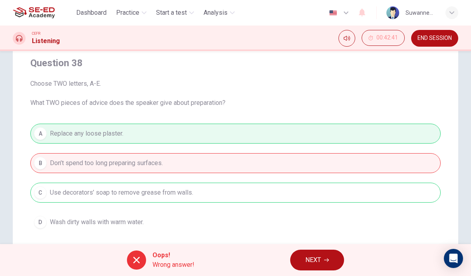
click at [319, 254] on button "NEXT" at bounding box center [317, 260] width 54 height 21
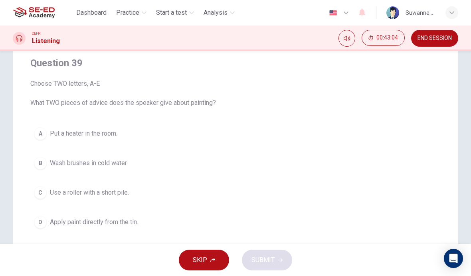
click at [46, 222] on div "D" at bounding box center [40, 222] width 13 height 13
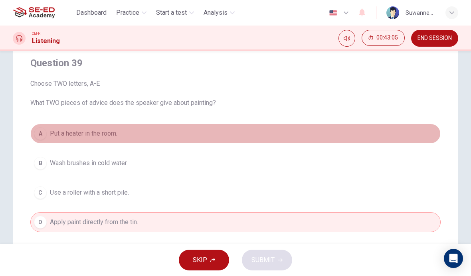
click at [40, 137] on div "A" at bounding box center [40, 133] width 13 height 13
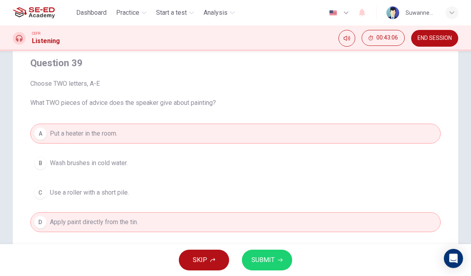
click at [262, 262] on span "SUBMIT" at bounding box center [263, 260] width 23 height 11
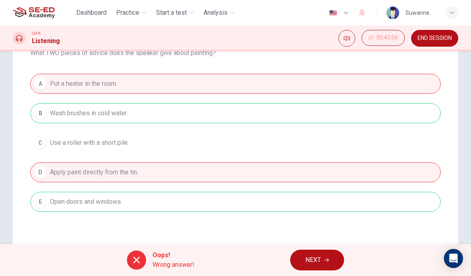
scroll to position [113, 0]
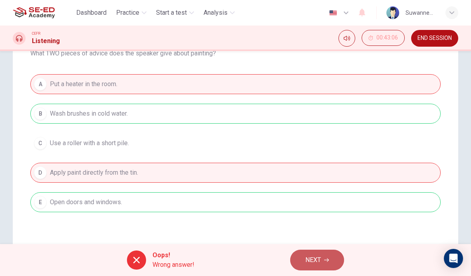
click at [320, 263] on span "NEXT" at bounding box center [314, 260] width 16 height 11
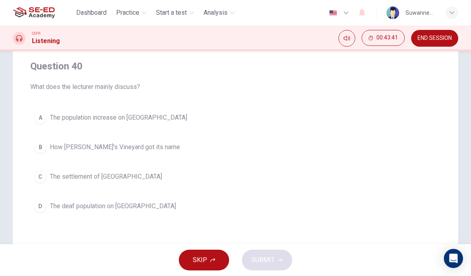
scroll to position [60, 0]
click at [44, 205] on div "D" at bounding box center [40, 206] width 13 height 13
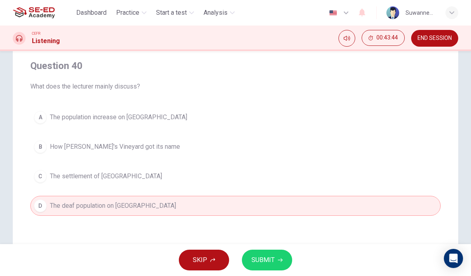
click at [251, 263] on button "SUBMIT" at bounding box center [267, 260] width 50 height 21
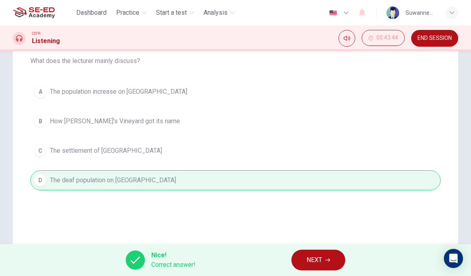
scroll to position [88, 0]
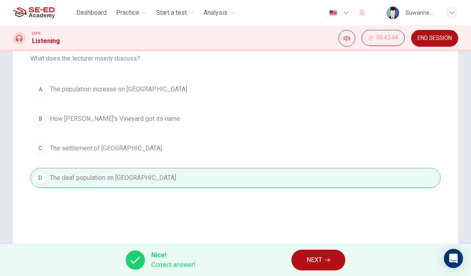
click at [323, 262] on button "NEXT" at bounding box center [319, 260] width 54 height 21
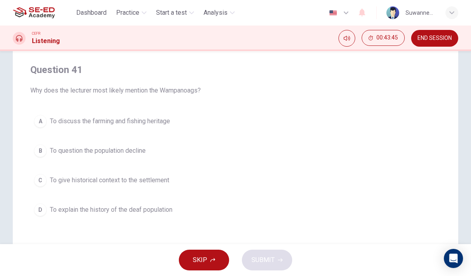
scroll to position [55, 0]
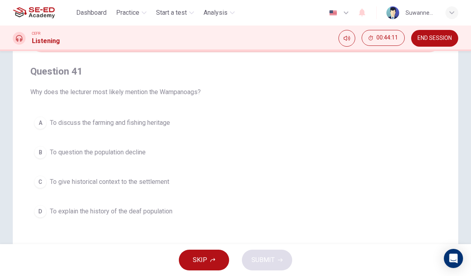
click at [42, 209] on div "D" at bounding box center [40, 211] width 13 height 13
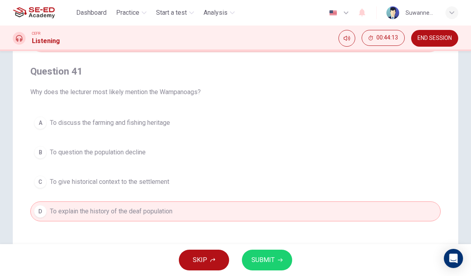
click at [274, 259] on span "SUBMIT" at bounding box center [263, 260] width 23 height 11
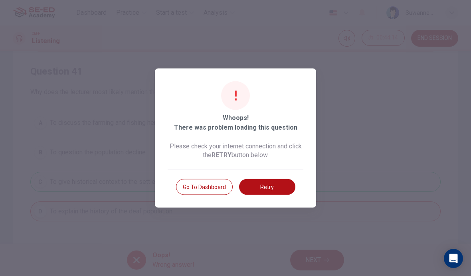
click at [280, 183] on button "Retry" at bounding box center [267, 187] width 56 height 16
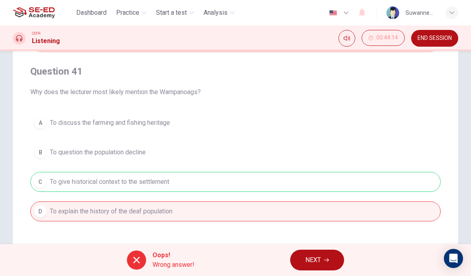
checkbox input "true"
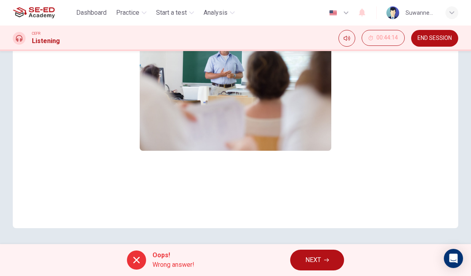
scroll to position [160, 0]
click at [374, 89] on div "Lingustics Class 03m 43s" at bounding box center [235, 57] width 411 height 308
click at [361, 88] on div "Lingustics Class 03m 43s" at bounding box center [235, 57] width 411 height 308
click at [285, 125] on img at bounding box center [236, 87] width 192 height 128
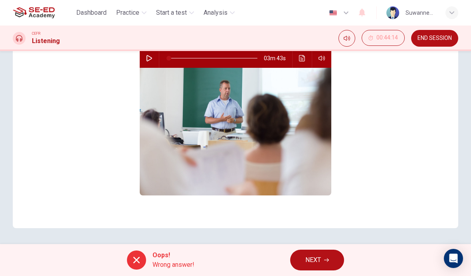
click at [402, 151] on div "Lingustics Class 03m 43s" at bounding box center [235, 101] width 411 height 308
click at [410, 149] on div "Lingustics Class 03m 43s" at bounding box center [235, 101] width 411 height 308
click at [142, 256] on div at bounding box center [136, 260] width 19 height 19
